Goal: Browse casually

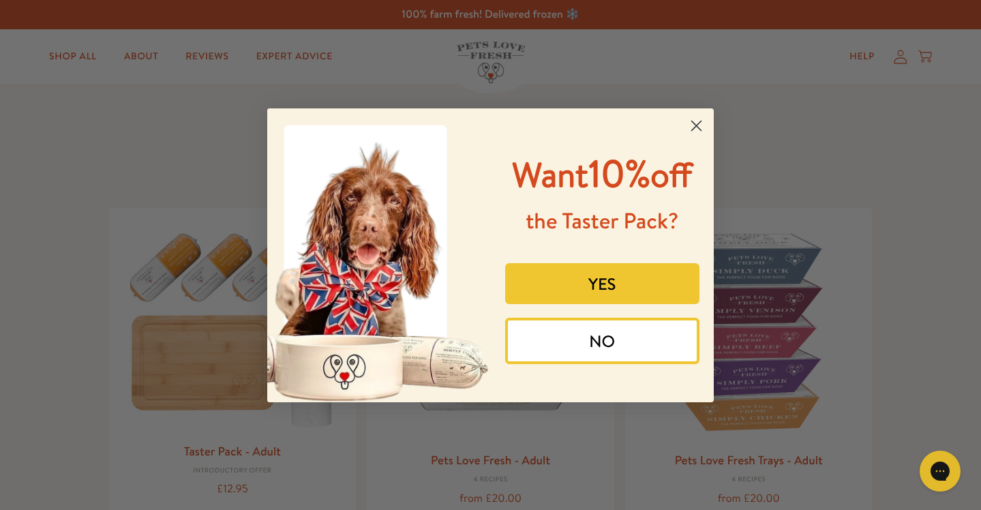
click at [705, 125] on circle "Close dialog" at bounding box center [696, 125] width 22 height 22
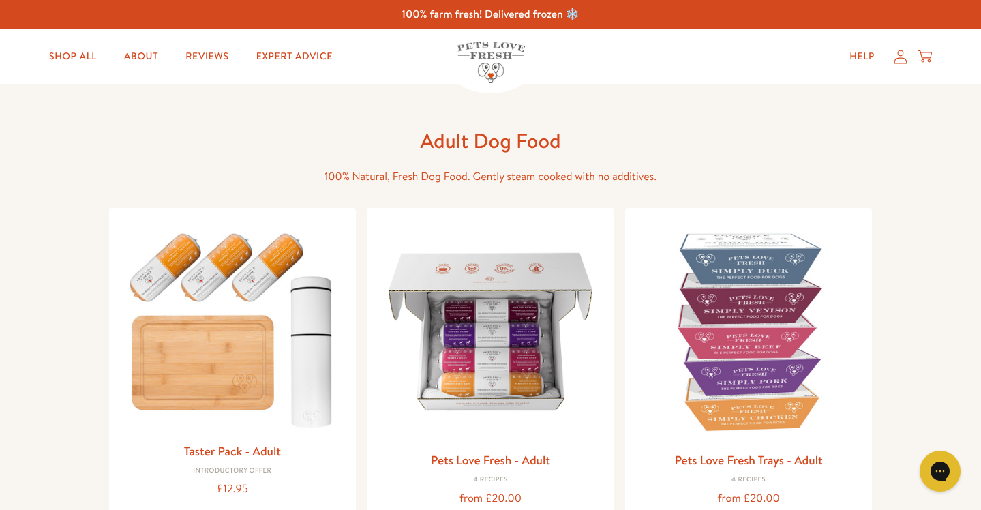
click at [498, 59] on img at bounding box center [491, 63] width 68 height 42
